Goal: Task Accomplishment & Management: Manage account settings

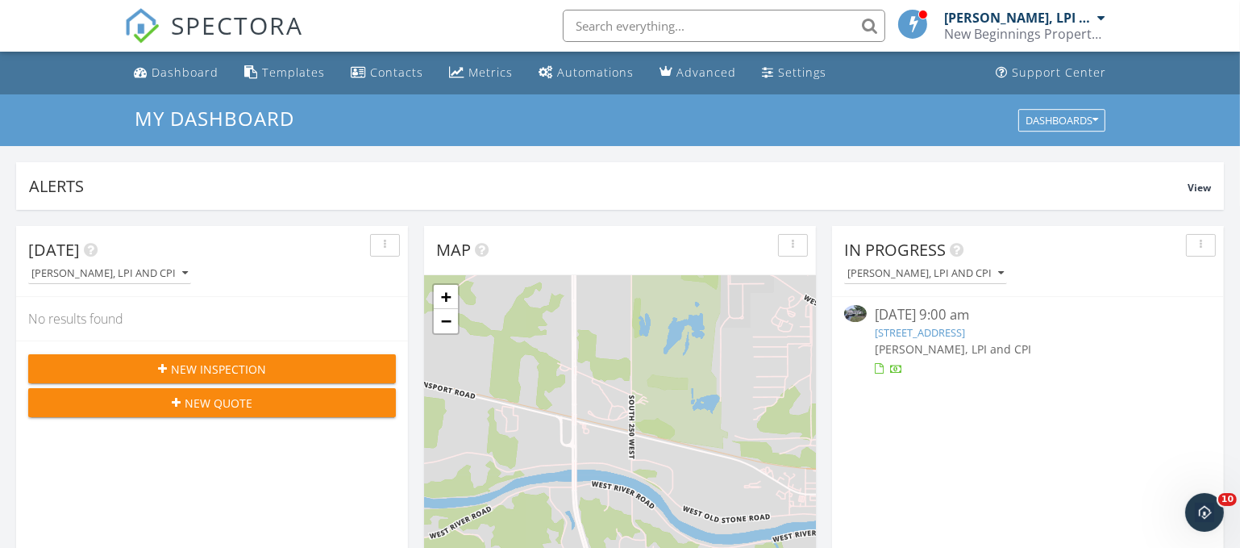
click at [934, 331] on link "887 N Harbour Pointe Dr, Peru, IN 46970" at bounding box center [920, 332] width 90 height 15
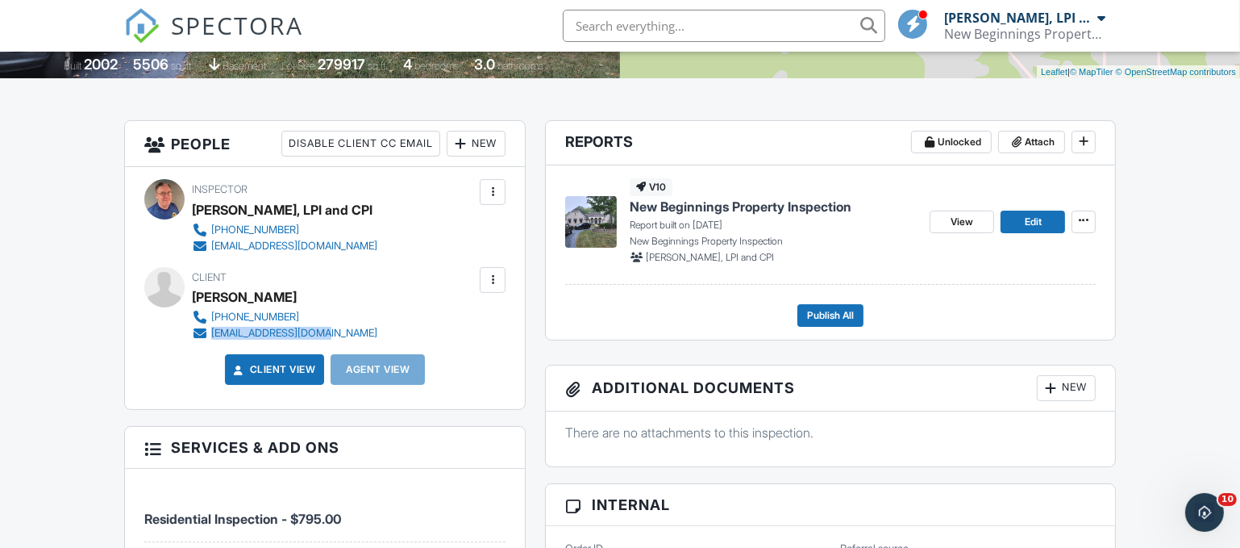
drag, startPoint x: 331, startPoint y: 332, endPoint x: 213, endPoint y: 340, distance: 118.0
click at [213, 340] on div "Inspector Jason Carter, LPI and CPI (765) 469-4881 newbeginningsinspection@gmai…" at bounding box center [325, 288] width 401 height 242
copy div "[EMAIL_ADDRESS][DOMAIN_NAME]"
click at [494, 354] on div "Client View Agent View" at bounding box center [325, 375] width 381 height 43
click at [1072, 385] on div "New" at bounding box center [1066, 388] width 59 height 26
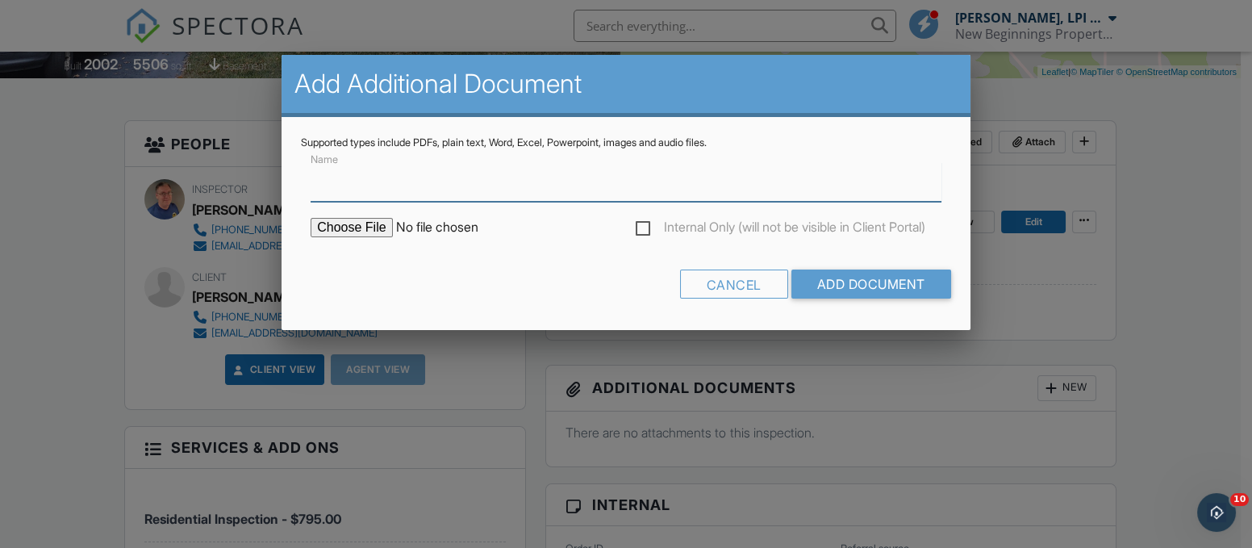
click at [444, 182] on input "Name" at bounding box center [625, 182] width 631 height 40
click at [369, 188] on input "Rado" at bounding box center [625, 182] width 631 height 40
type input "Radon Report"
click at [376, 224] on input "file" at bounding box center [447, 227] width 274 height 19
type input "C:\fakepath\887 N Harbour Pointe Dr. Peru IN.pdf"
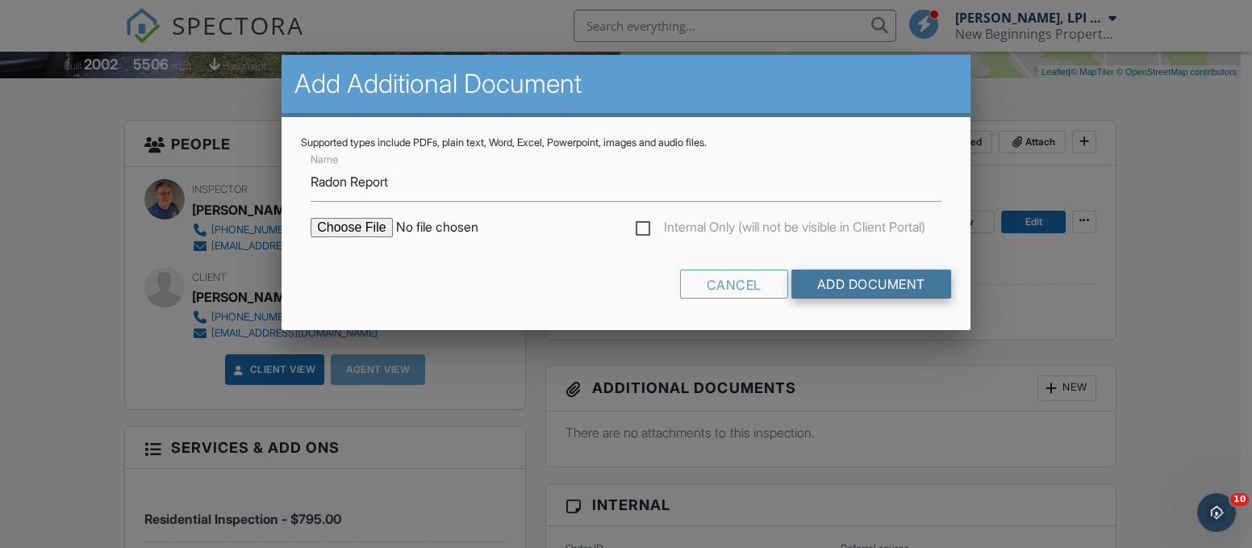
click at [845, 280] on input "Add Document" at bounding box center [871, 283] width 160 height 29
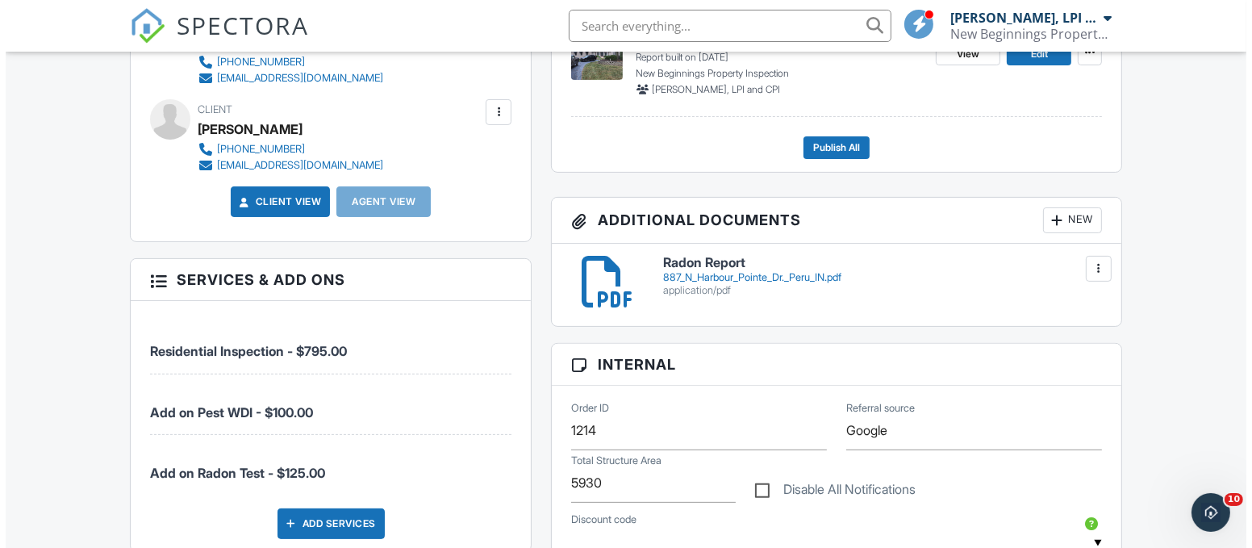
scroll to position [521, 0]
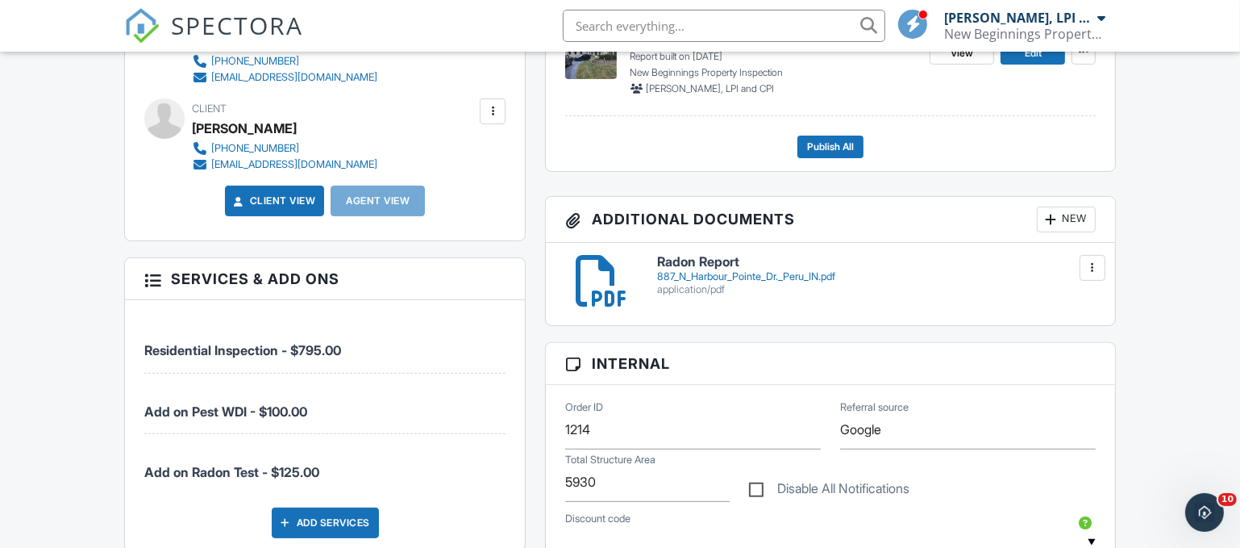
click at [826, 276] on div "887_N_Harbour_Pointe_Dr._Peru_IN.pdf" at bounding box center [876, 276] width 439 height 13
click at [1070, 219] on div "New" at bounding box center [1066, 219] width 59 height 26
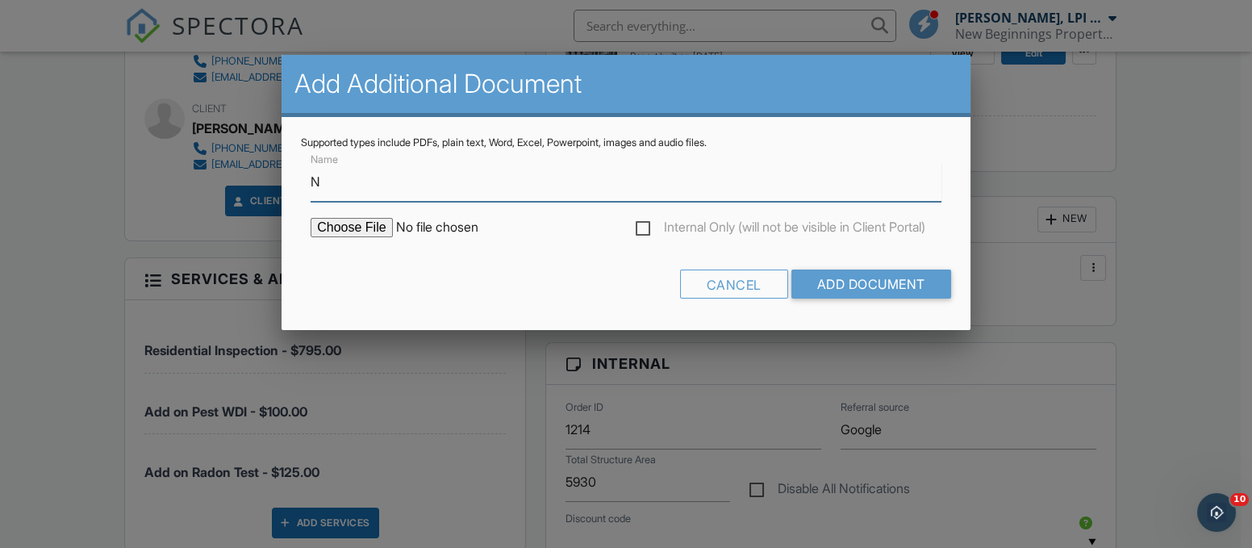
type input "NPMA-33"
click at [373, 223] on input "file" at bounding box center [447, 227] width 274 height 19
type input "C:\fakepath\887 N Harbour Pointe Dr Peru IN.pdf"
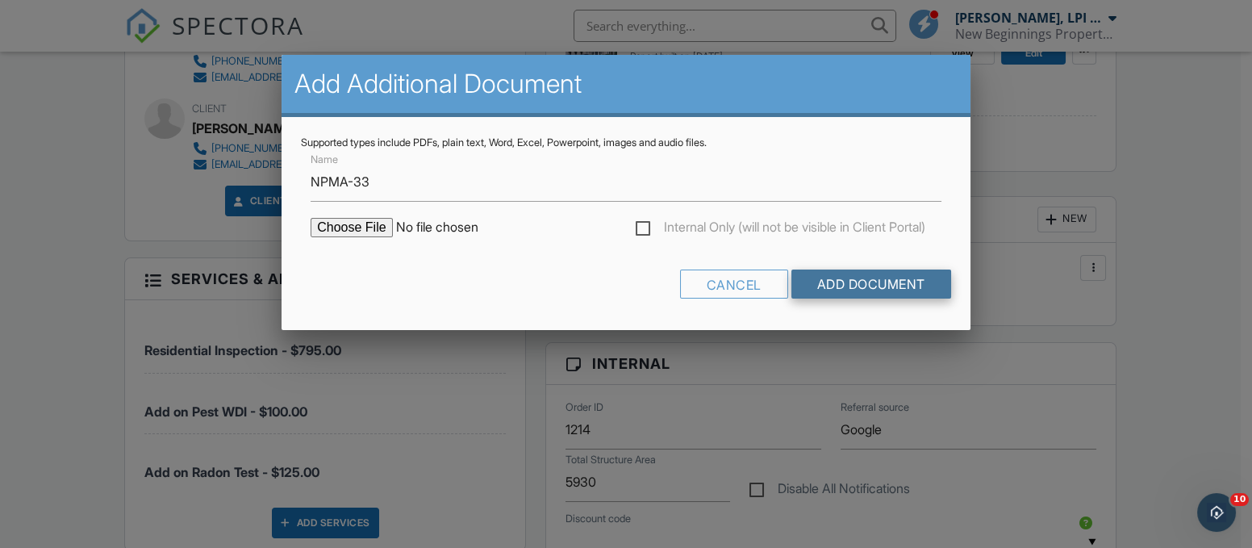
click at [851, 277] on input "Add Document" at bounding box center [871, 283] width 160 height 29
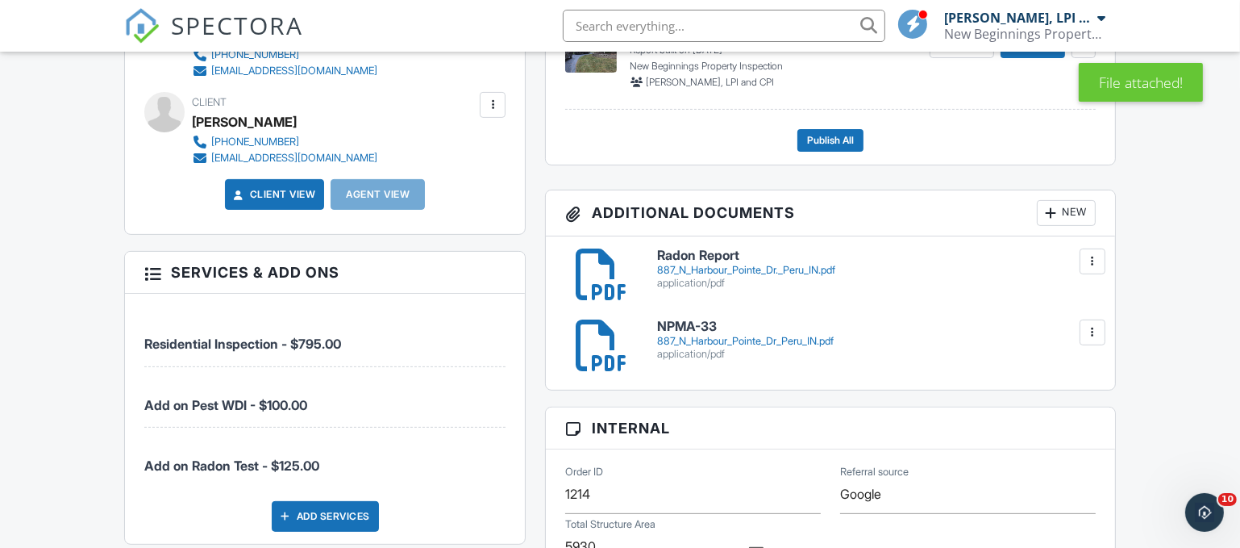
click at [773, 339] on div "887_N_Harbour_Pointe_Dr_Peru_IN.pdf" at bounding box center [876, 341] width 439 height 13
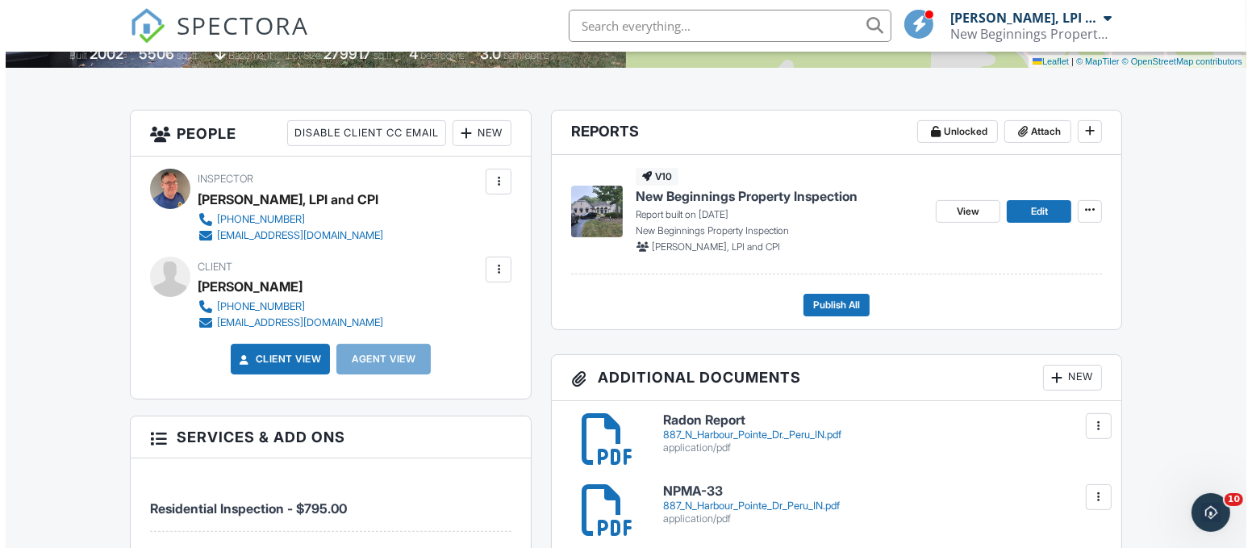
scroll to position [356, 0]
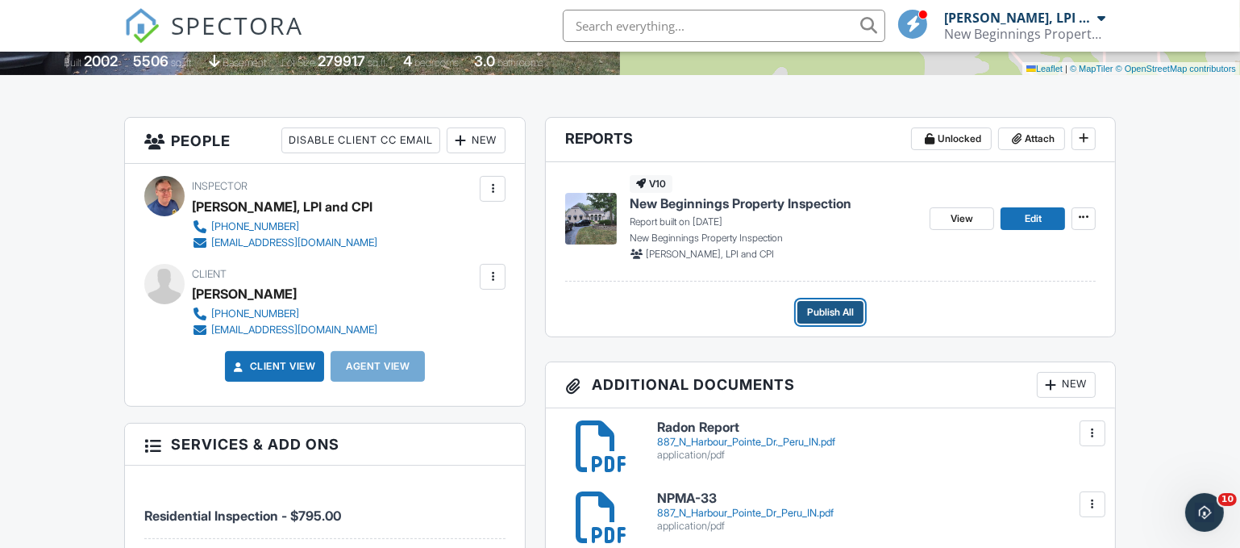
click at [836, 314] on span "Publish All" at bounding box center [830, 312] width 47 height 16
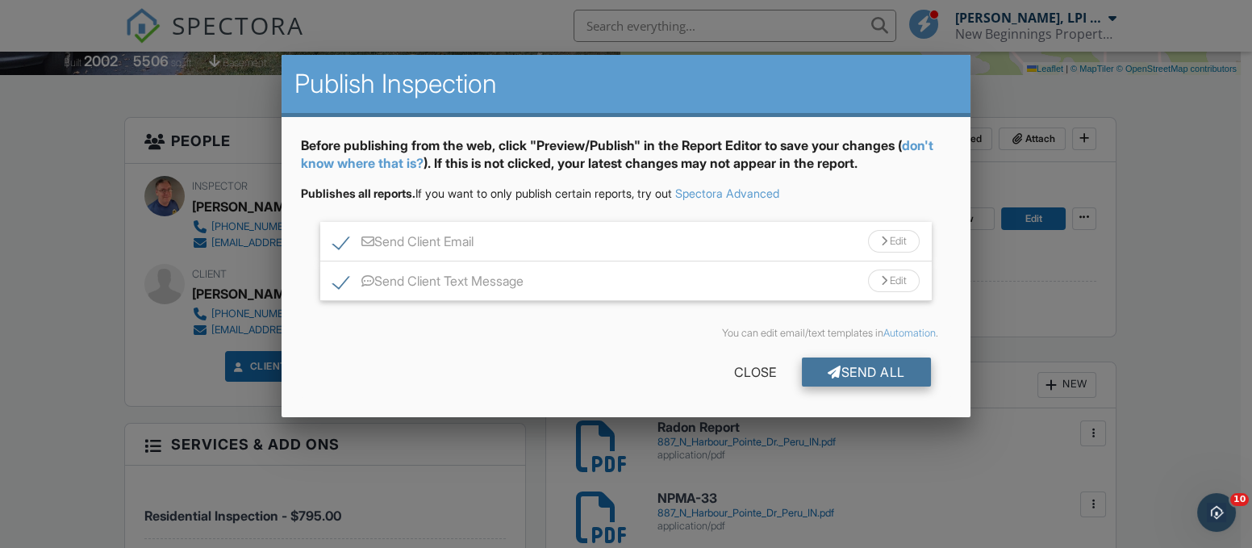
click at [876, 377] on div "Send All" at bounding box center [866, 371] width 129 height 29
